Goal: Transaction & Acquisition: Purchase product/service

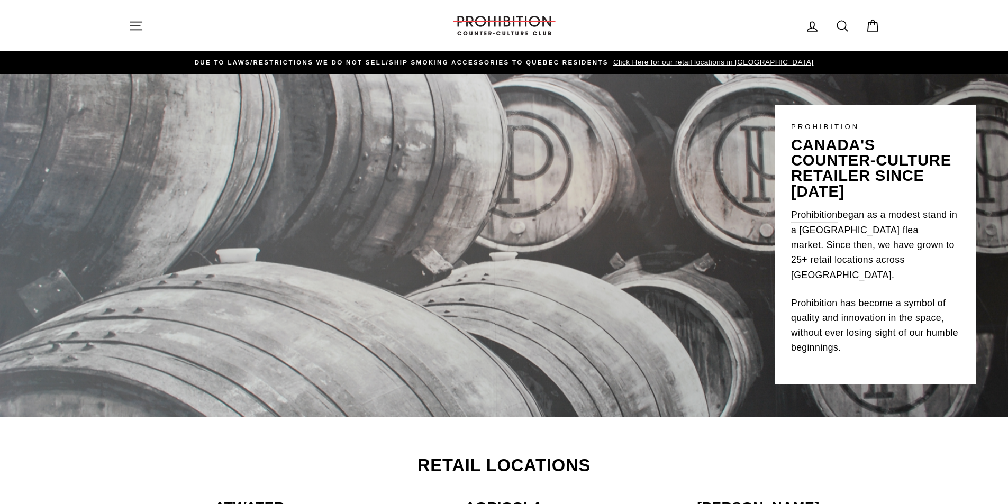
click at [52, 32] on header "Site navigation Log in Search Cart Search" at bounding box center [504, 25] width 1008 height 51
click at [143, 30] on button "Site navigation" at bounding box center [136, 25] width 28 height 23
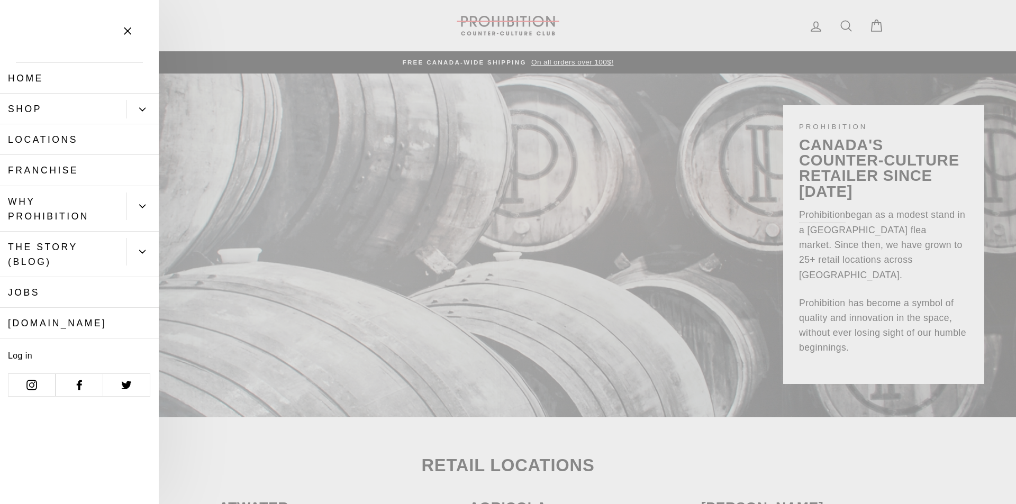
click at [43, 114] on link "Shop" at bounding box center [63, 109] width 126 height 31
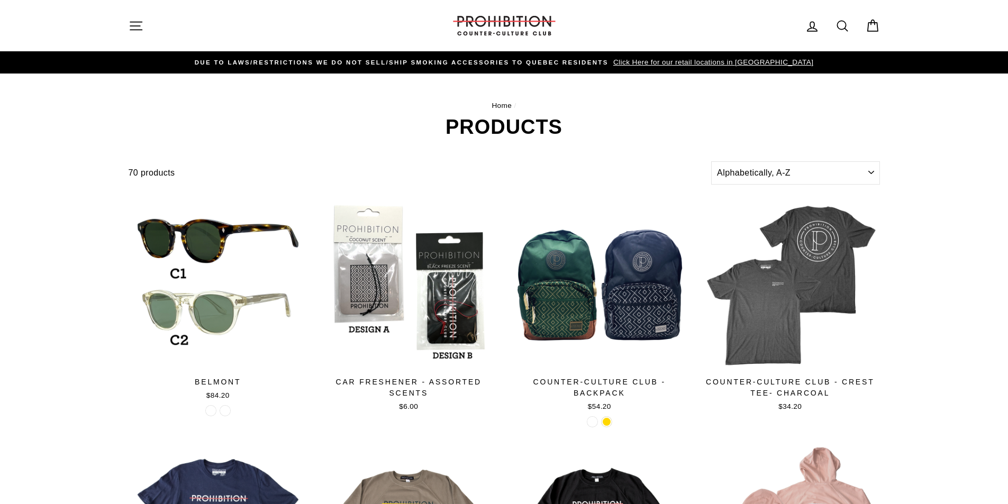
click at [831, 168] on select "Sort Featured Best selling Alphabetically, A-Z Alphabetically, Z-A Price, low t…" at bounding box center [795, 172] width 168 height 23
click at [858, 170] on select "Sort Featured Best selling Alphabetically, A-Z Alphabetically, Z-A Price, low t…" at bounding box center [795, 172] width 168 height 23
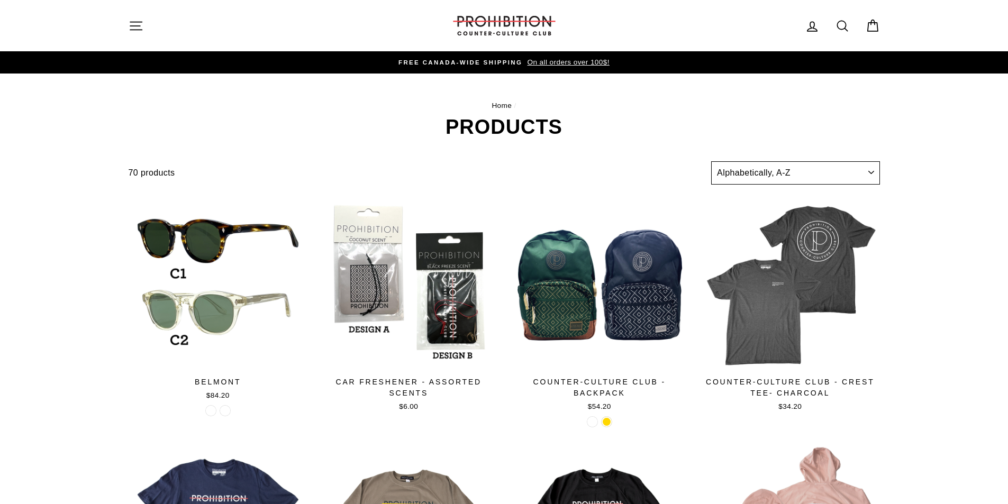
select select "price-ascending"
click at [711, 161] on select "Sort Featured Best selling Alphabetically, A-Z Alphabetically, Z-A Price, low t…" at bounding box center [795, 172] width 168 height 23
